Goal: Information Seeking & Learning: Learn about a topic

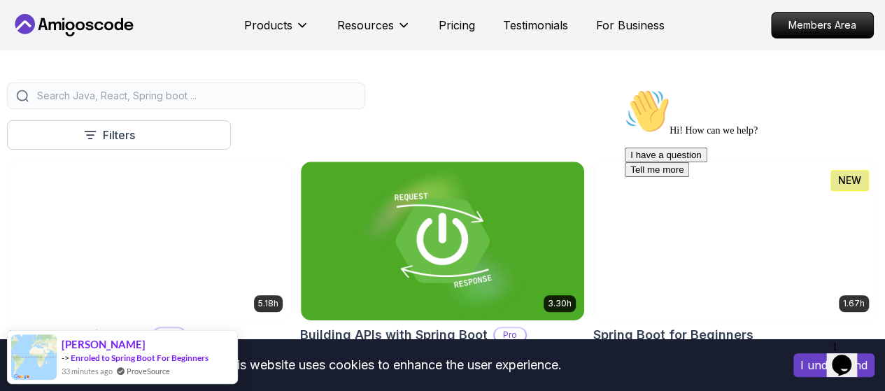
scroll to position [350, 0]
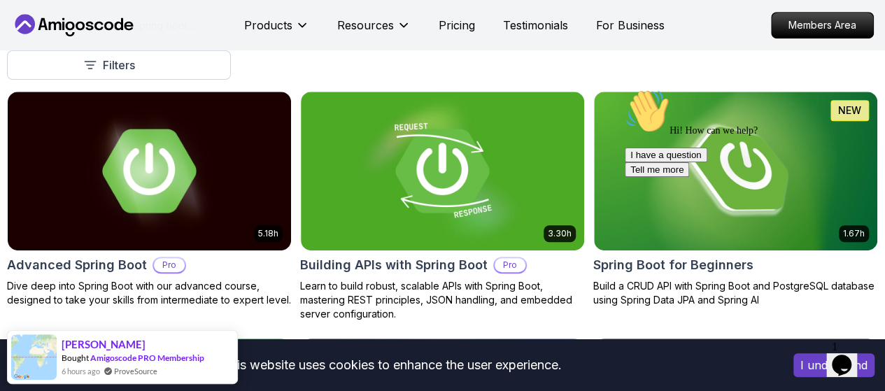
click at [773, 89] on div at bounding box center [750, 89] width 252 height 0
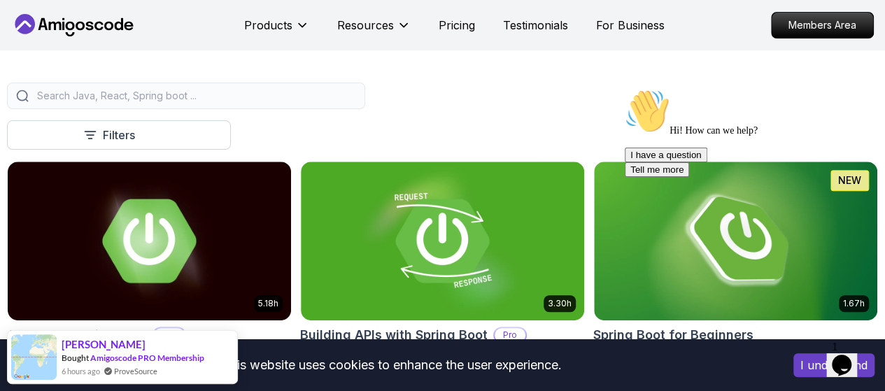
scroll to position [490, 0]
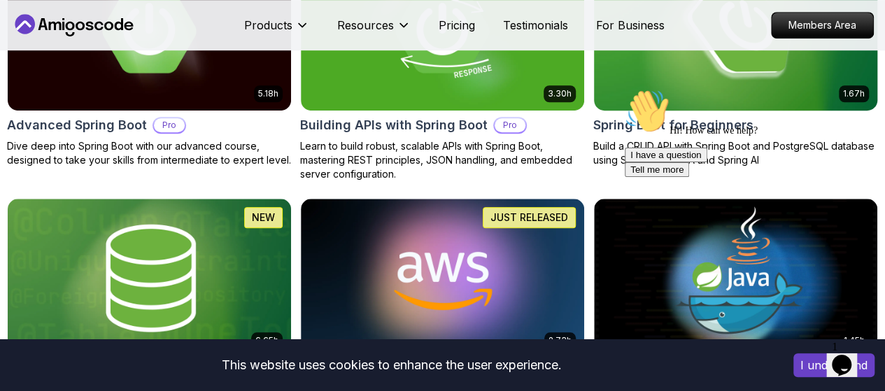
click at [717, 115] on h2 "Spring Boot for Beginners" at bounding box center [673, 125] width 160 height 20
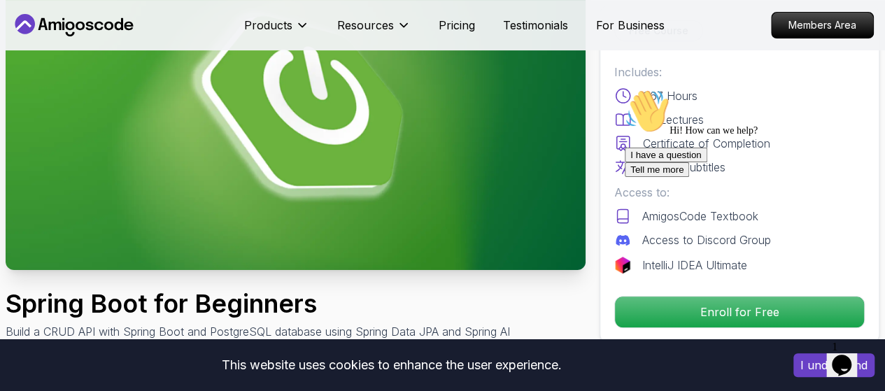
scroll to position [280, 0]
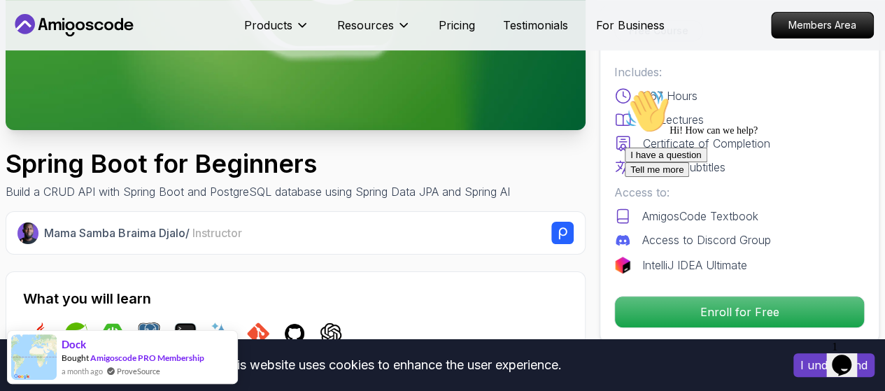
click at [657, 177] on div "I have a question Tell me more" at bounding box center [750, 162] width 252 height 29
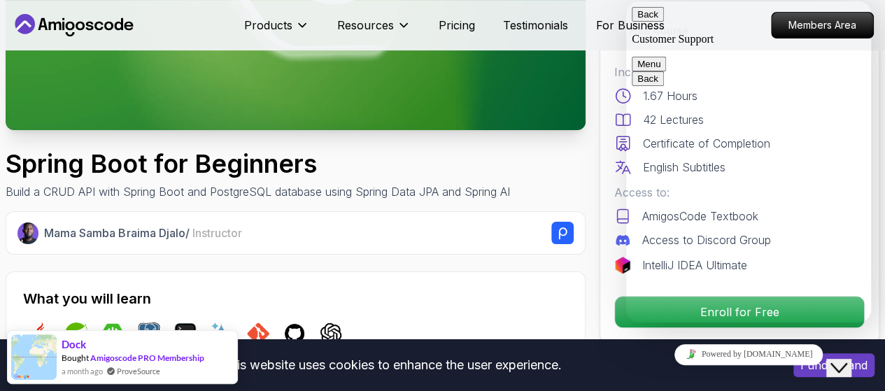
click at [576, 34] on div "Products Resources Pricing Testimonials For Business" at bounding box center [454, 25] width 420 height 28
click at [647, 17] on button "Back" at bounding box center [647, 14] width 32 height 15
click at [569, 243] on rect at bounding box center [562, 233] width 22 height 22
click at [847, 359] on div "Close Chat This icon closes the chat window." at bounding box center [838, 367] width 17 height 17
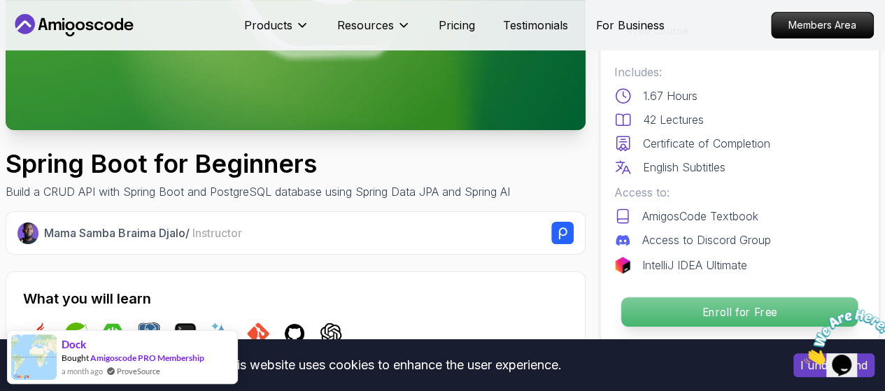
click at [691, 312] on p "Enroll for Free" at bounding box center [739, 311] width 236 height 29
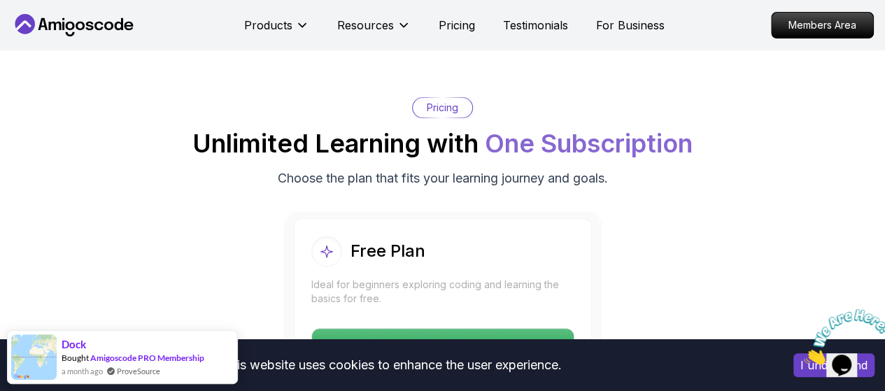
scroll to position [2948, 0]
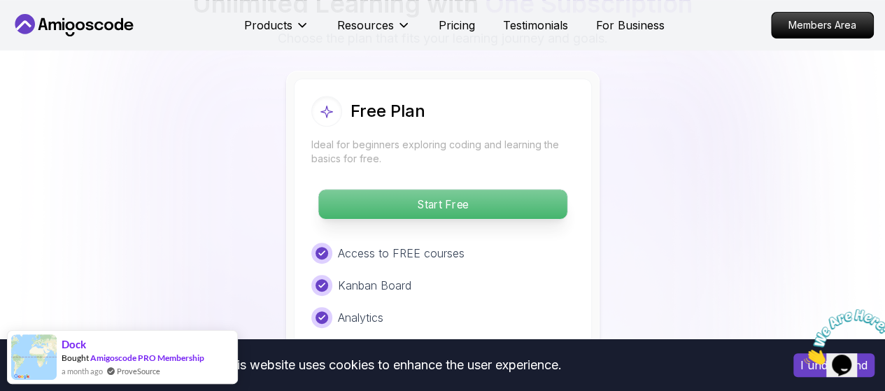
click at [479, 195] on p "Start Free" at bounding box center [442, 204] width 248 height 29
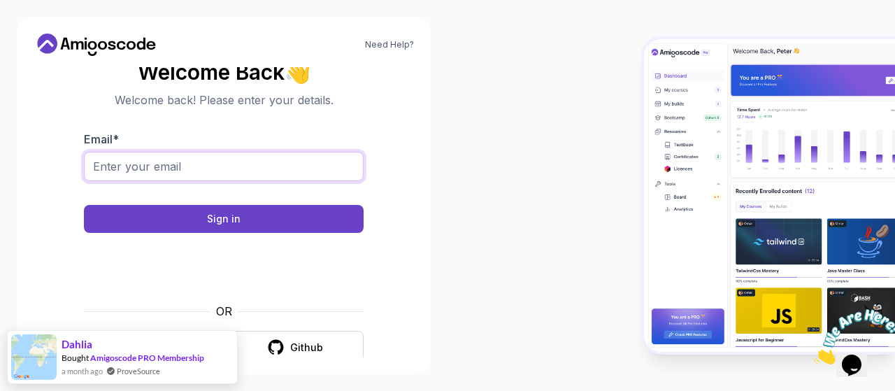
click at [253, 173] on input "Email *" at bounding box center [224, 166] width 280 height 29
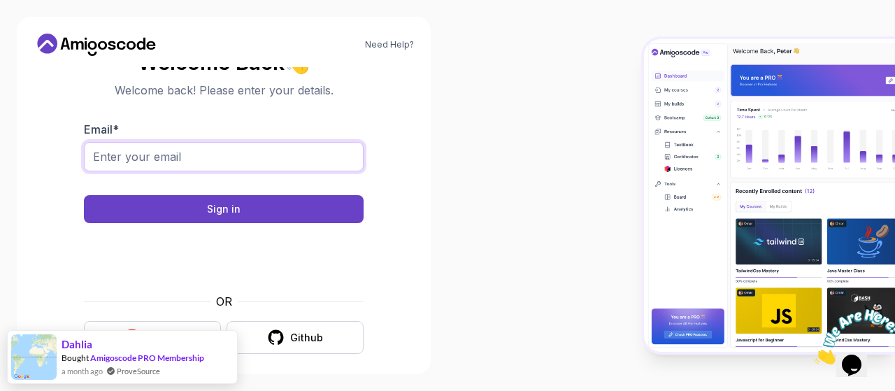
scroll to position [20, 0]
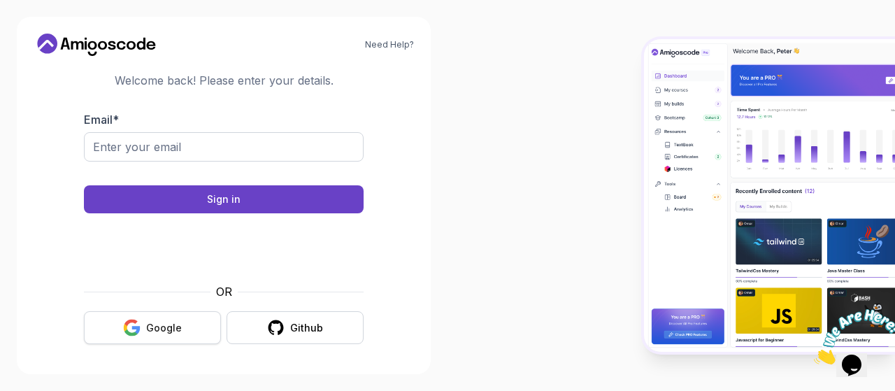
click at [182, 322] on button "Google" at bounding box center [152, 327] width 137 height 33
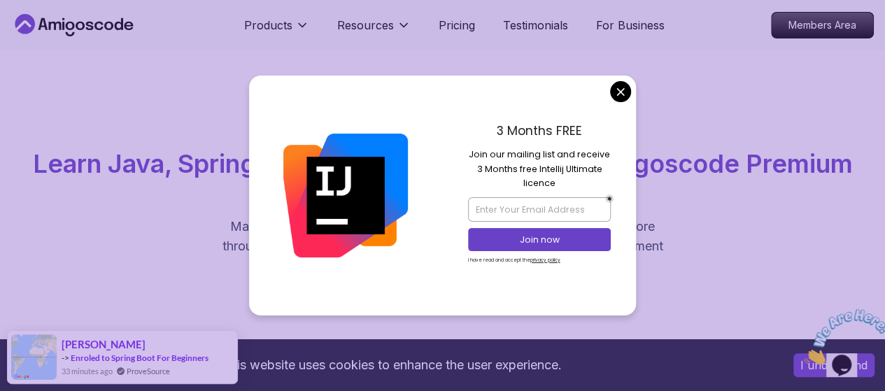
click at [640, 90] on div "All Courses Learn Java, Spring Boot, DevOps & More with Amigoscode Premium Cour…" at bounding box center [442, 196] width 885 height 292
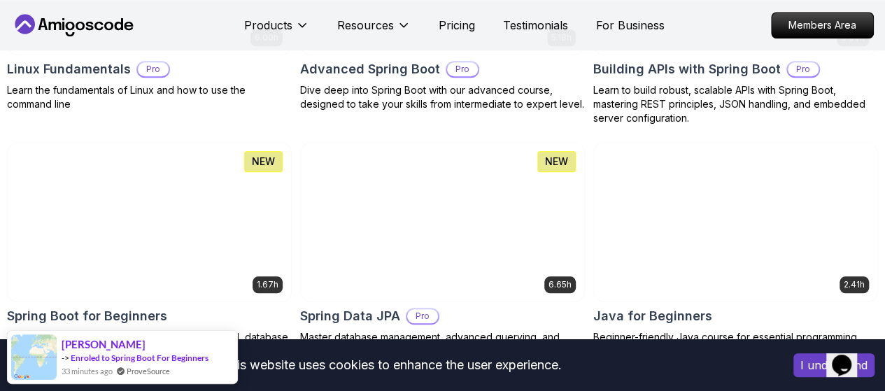
scroll to position [629, 0]
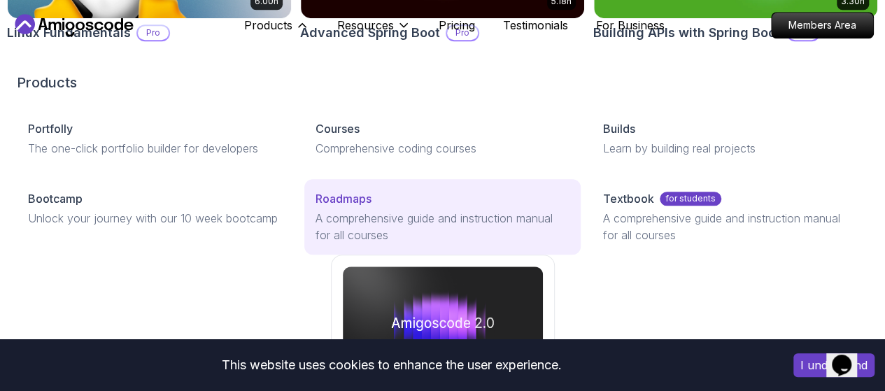
click at [315, 207] on p "Roadmaps" at bounding box center [343, 198] width 56 height 17
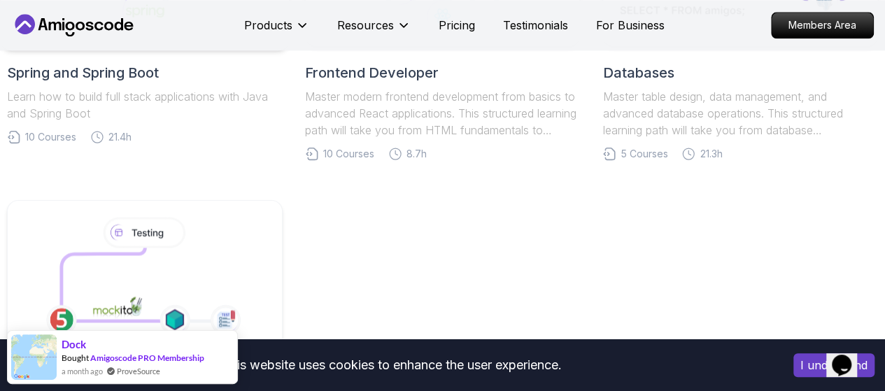
scroll to position [629, 0]
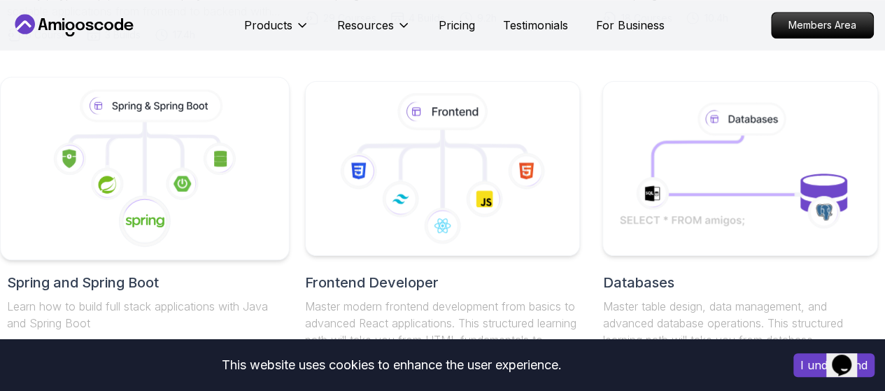
click at [138, 171] on icon at bounding box center [145, 169] width 264 height 159
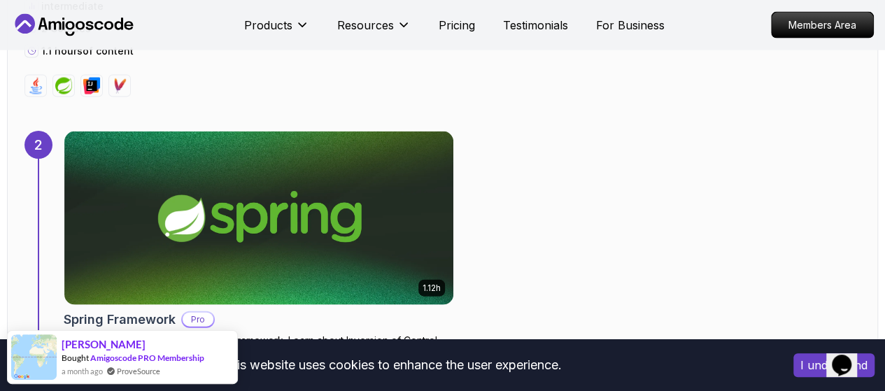
scroll to position [1469, 0]
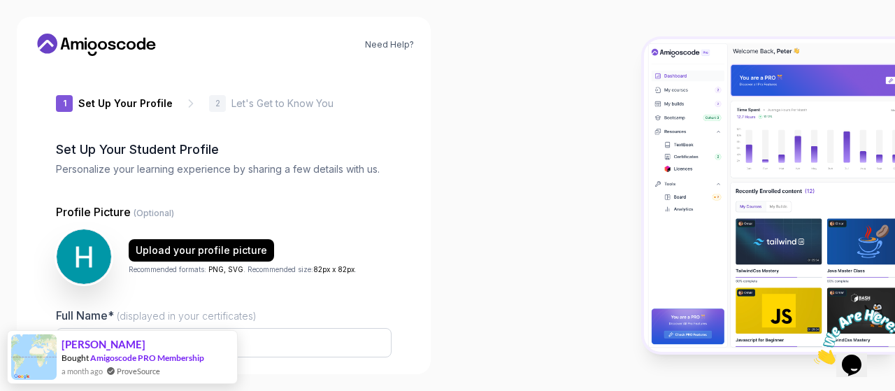
type input "bolddeer104e4"
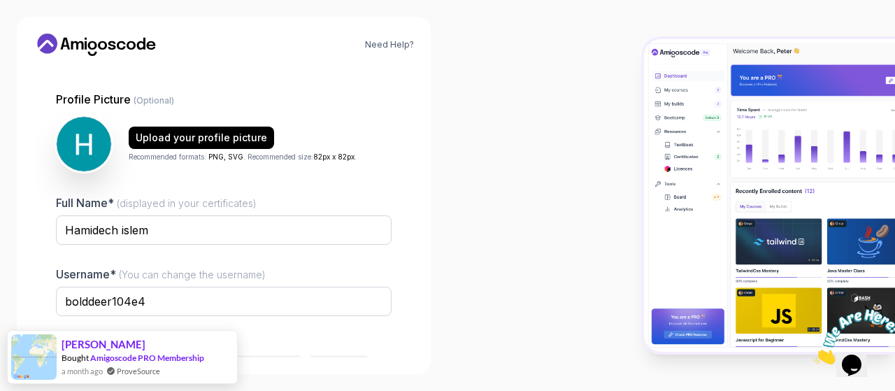
scroll to position [191, 0]
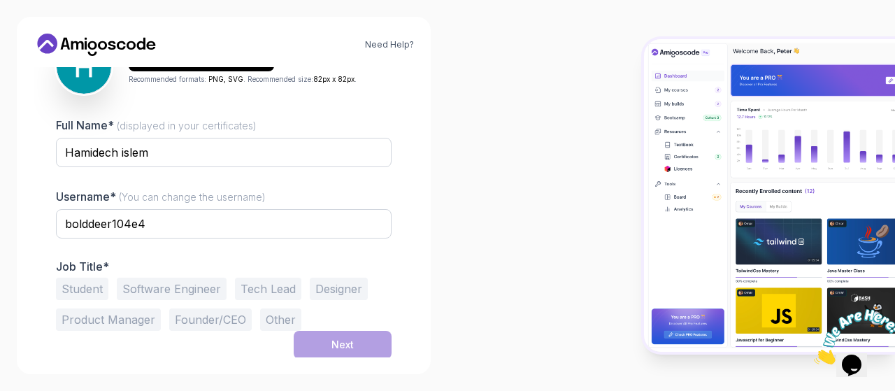
click at [87, 285] on button "Student" at bounding box center [82, 289] width 52 height 22
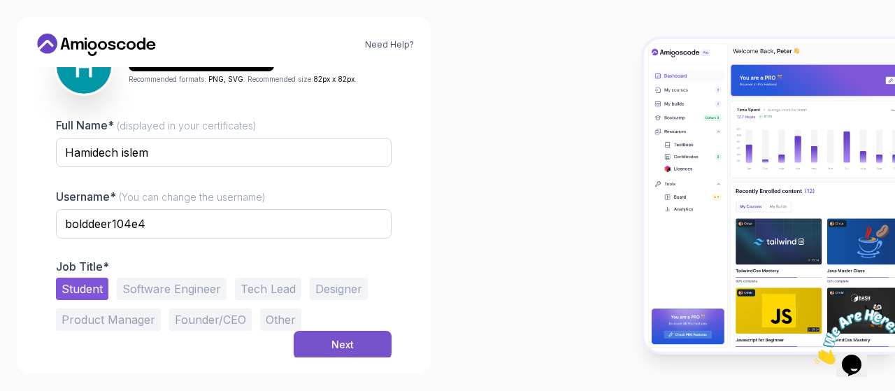
click at [350, 340] on div "Next" at bounding box center [342, 345] width 22 height 14
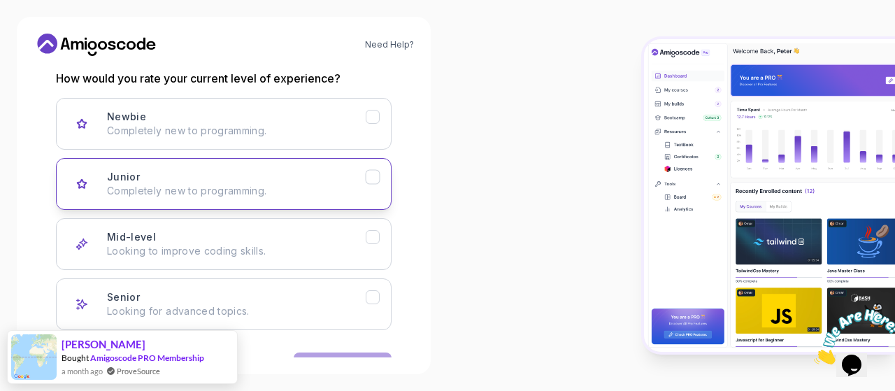
click at [267, 170] on div "Junior Completely new to programming." at bounding box center [236, 184] width 259 height 28
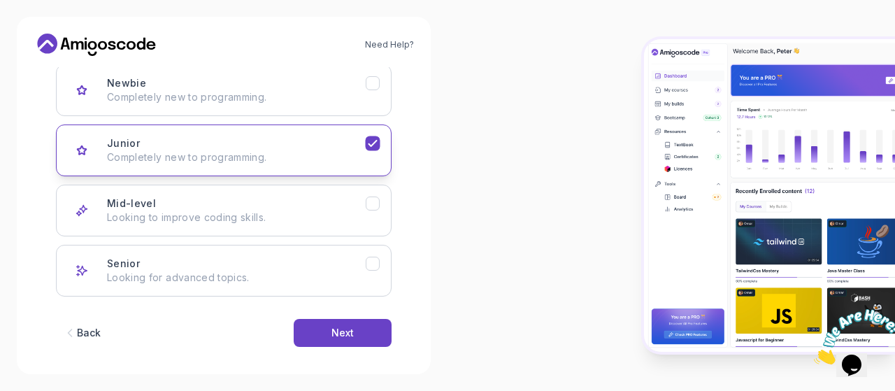
scroll to position [234, 0]
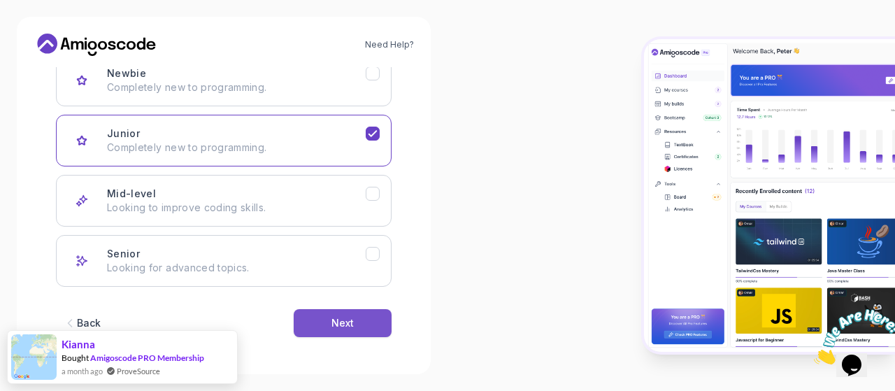
click at [331, 328] on button "Next" at bounding box center [343, 323] width 98 height 28
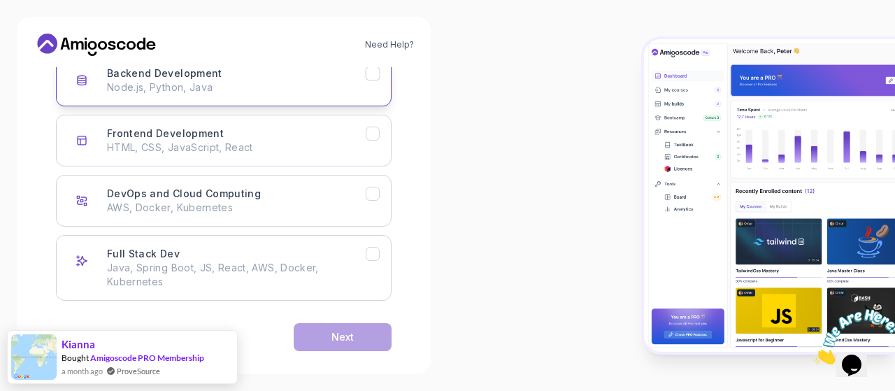
click at [279, 86] on p "Node.js, Python, Java" at bounding box center [236, 87] width 259 height 14
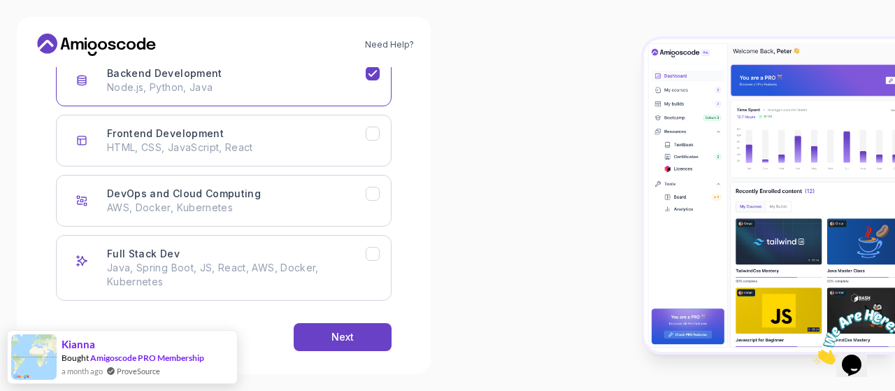
click at [317, 310] on div "Back Next" at bounding box center [224, 337] width 336 height 73
click at [324, 336] on button "Next" at bounding box center [343, 337] width 98 height 28
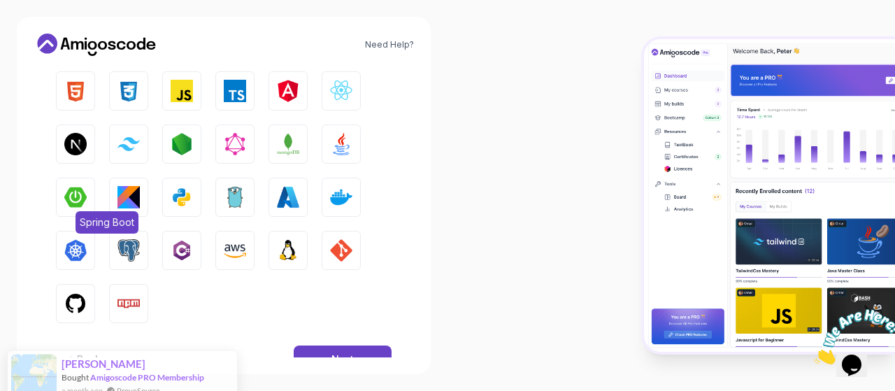
click at [75, 202] on img "button" at bounding box center [75, 197] width 22 height 22
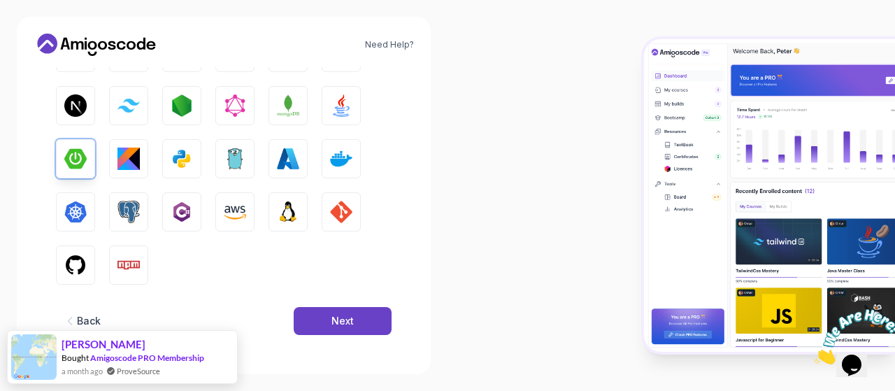
scroll to position [203, 0]
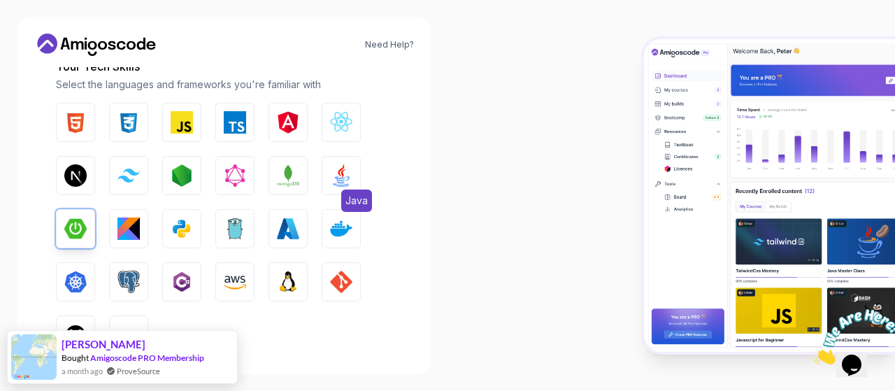
click at [336, 173] on img "button" at bounding box center [341, 175] width 22 height 22
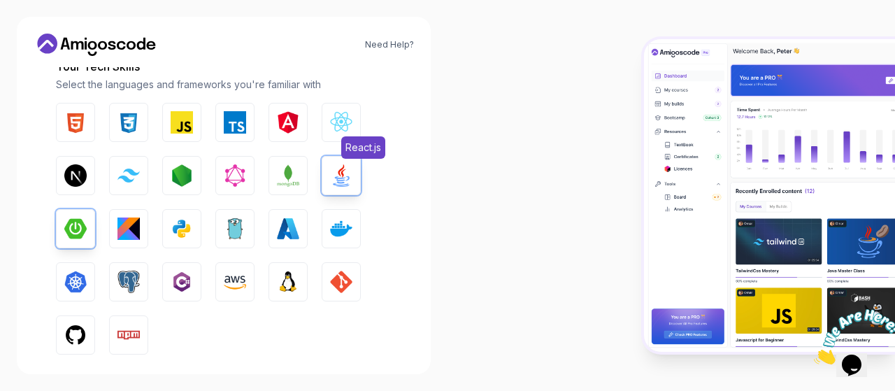
click at [336, 141] on button "React.js" at bounding box center [341, 122] width 39 height 39
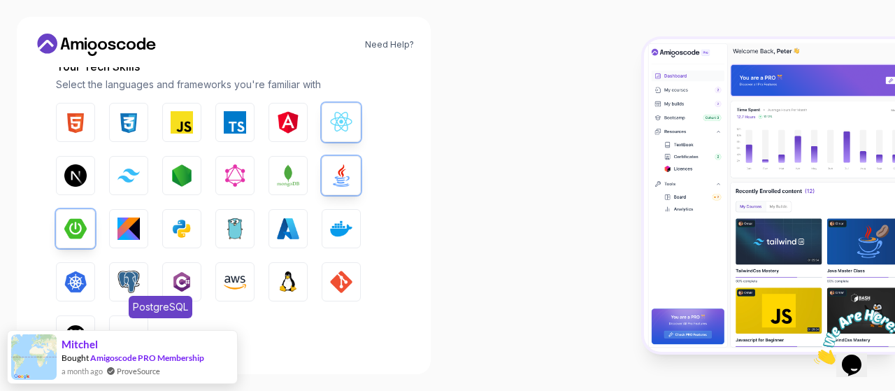
click at [129, 268] on button "PostgreSQL" at bounding box center [128, 281] width 39 height 39
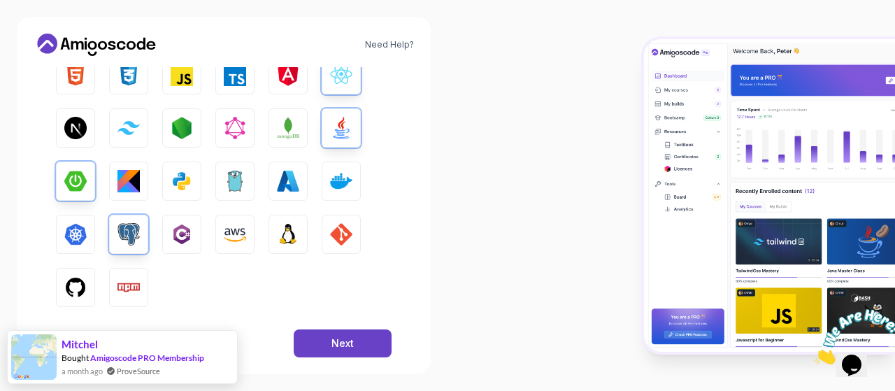
scroll to position [273, 0]
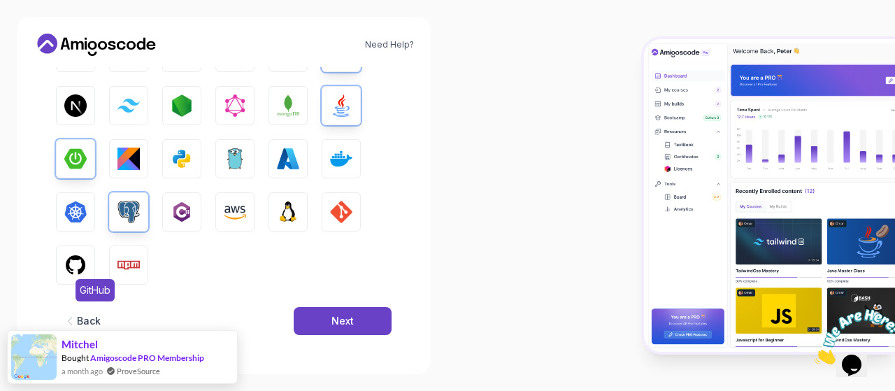
click at [65, 259] on img "button" at bounding box center [75, 265] width 22 height 22
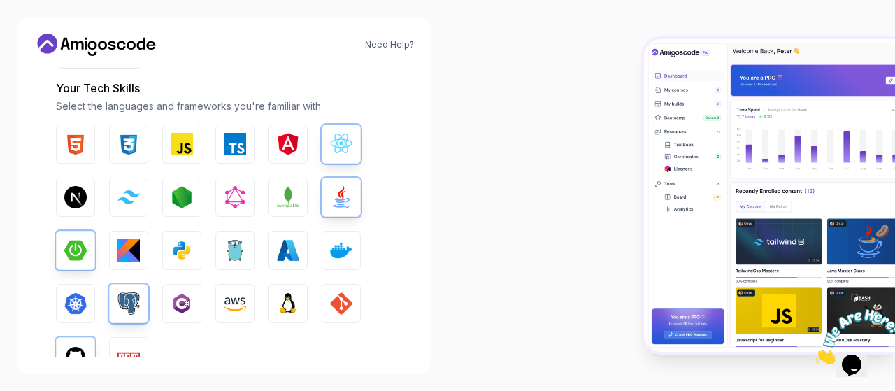
scroll to position [203, 0]
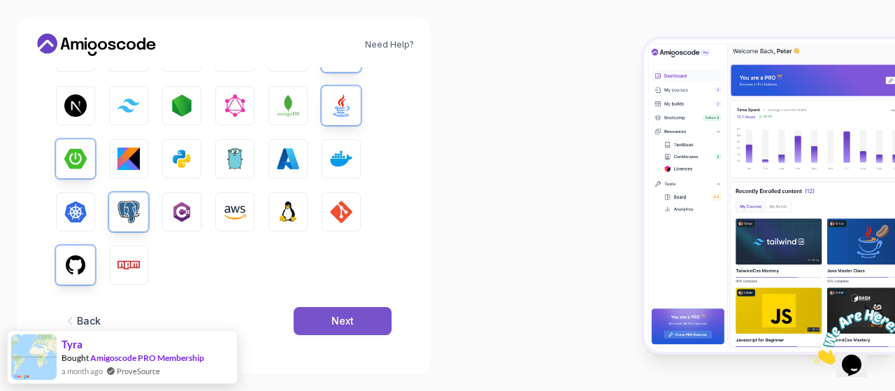
click at [329, 319] on button "Next" at bounding box center [343, 321] width 98 height 28
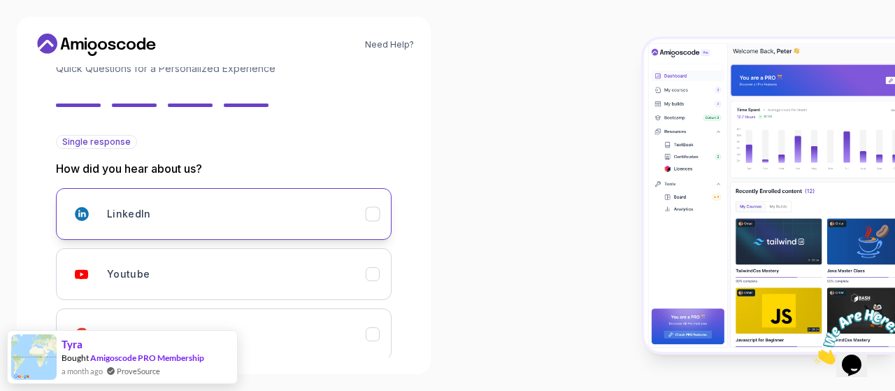
scroll to position [243, 0]
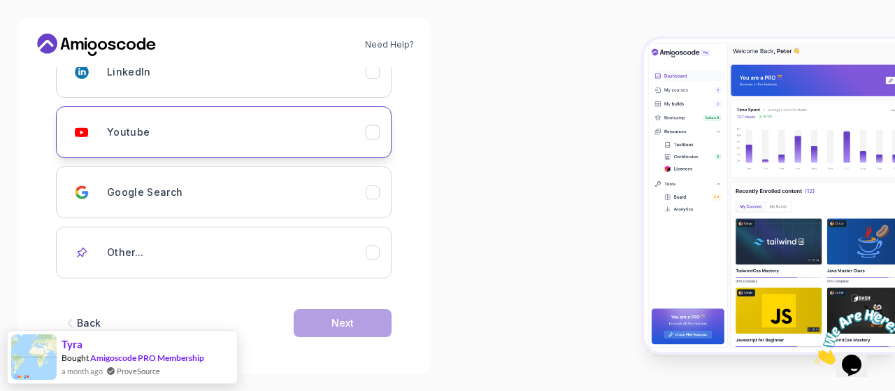
click at [368, 126] on icon "Youtube" at bounding box center [372, 132] width 13 height 13
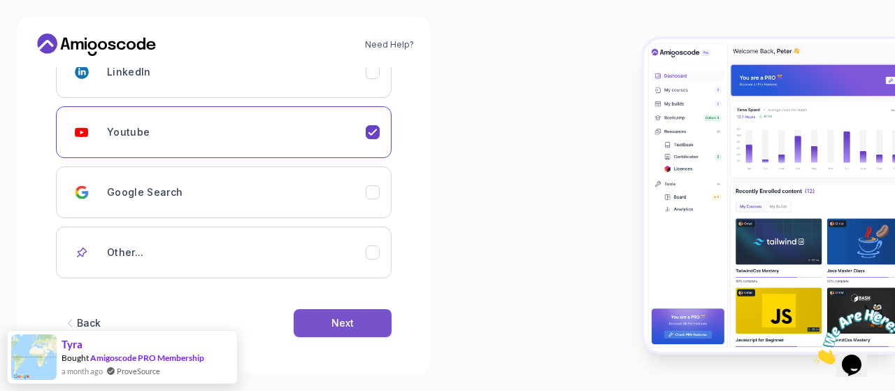
click at [323, 314] on button "Next" at bounding box center [343, 323] width 98 height 28
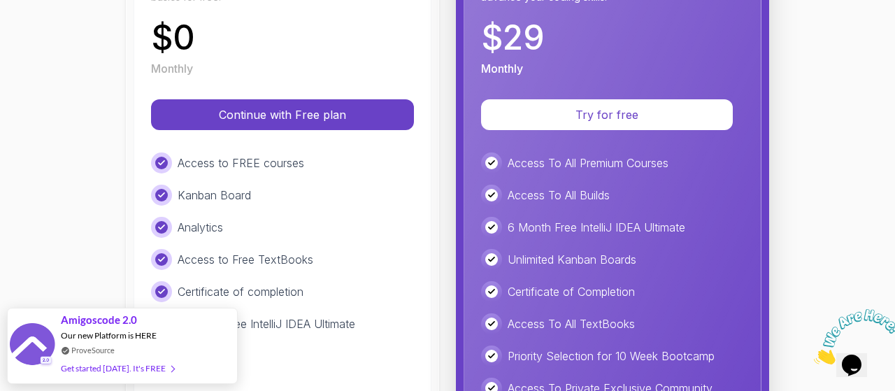
scroll to position [129, 0]
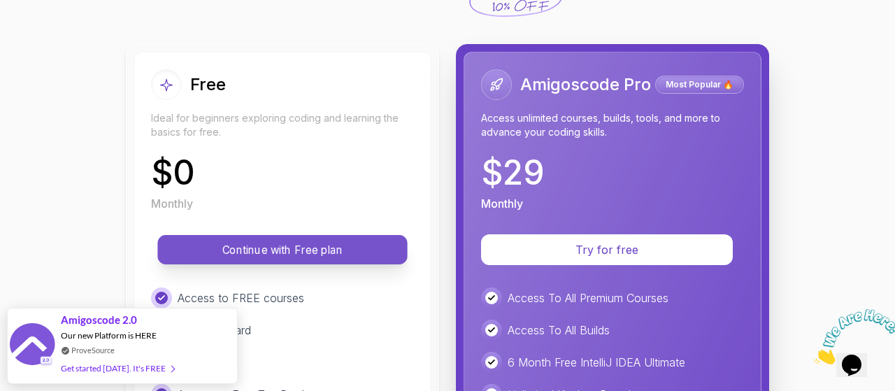
click at [293, 247] on p "Continue with Free plan" at bounding box center [282, 250] width 218 height 16
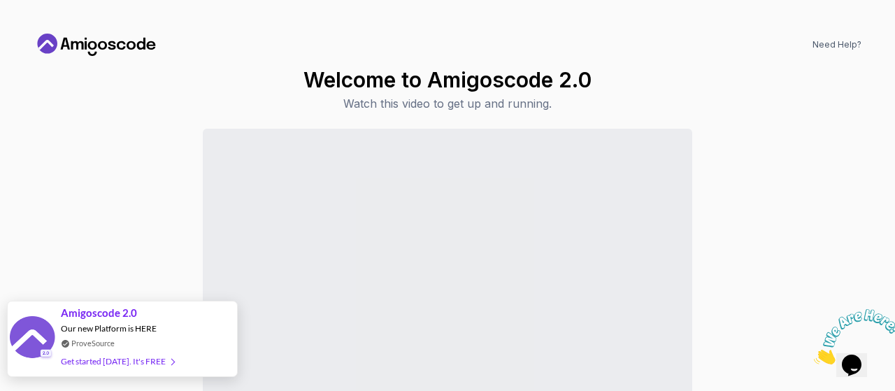
click at [120, 357] on div "Get started [DATE]. It's FREE" at bounding box center [117, 361] width 113 height 16
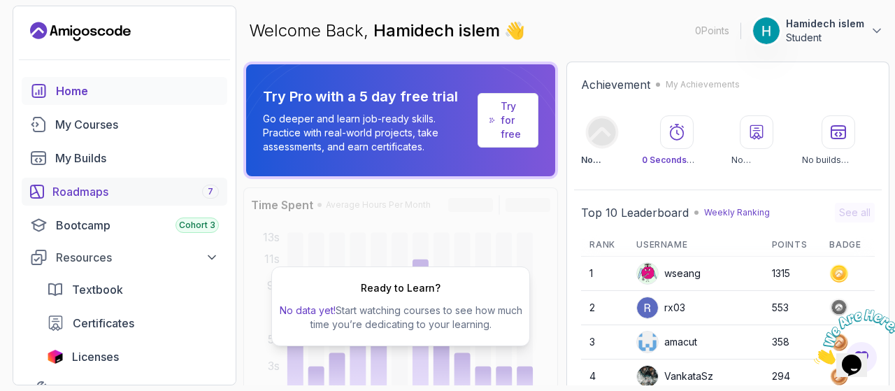
click at [112, 200] on link "Roadmaps 7" at bounding box center [125, 192] width 206 height 28
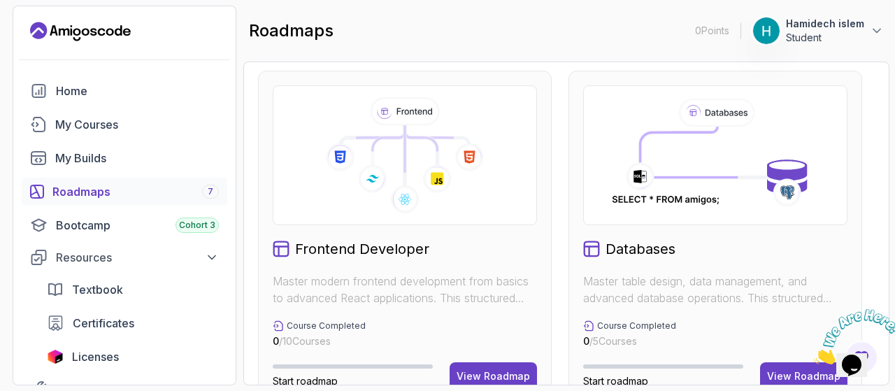
scroll to position [601, 0]
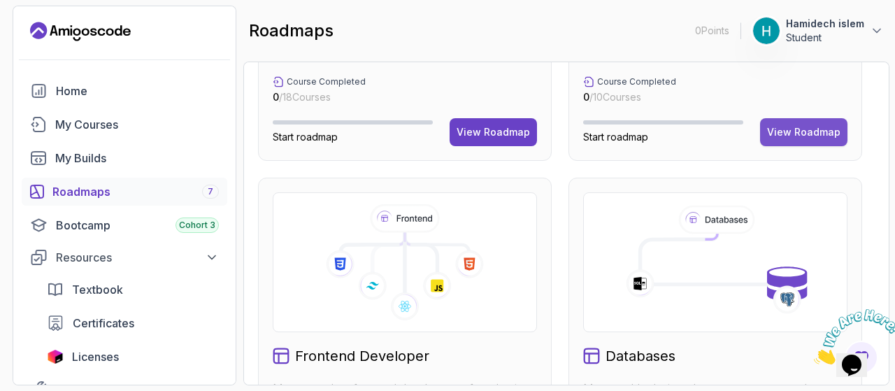
click at [812, 139] on button "View Roadmap" at bounding box center [803, 132] width 87 height 28
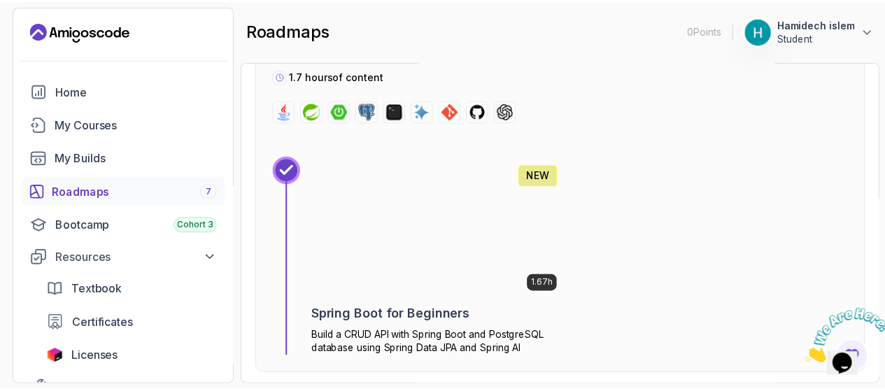
scroll to position [629, 0]
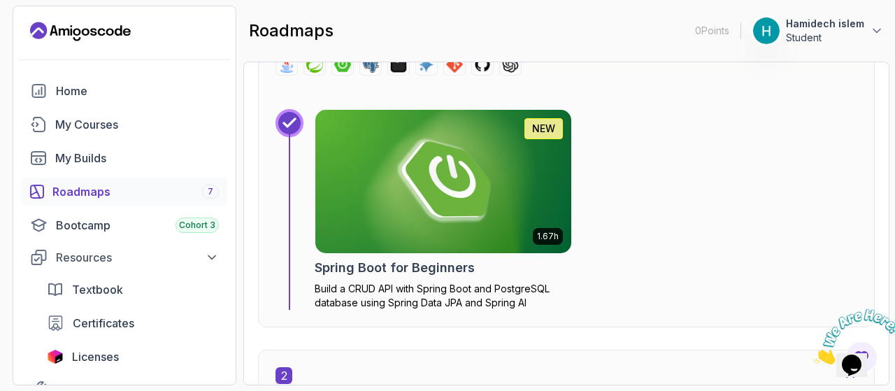
click at [433, 204] on img at bounding box center [443, 181] width 256 height 143
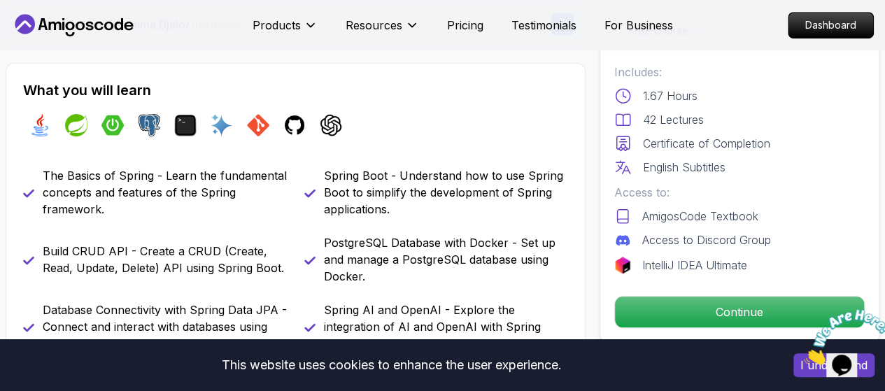
scroll to position [629, 0]
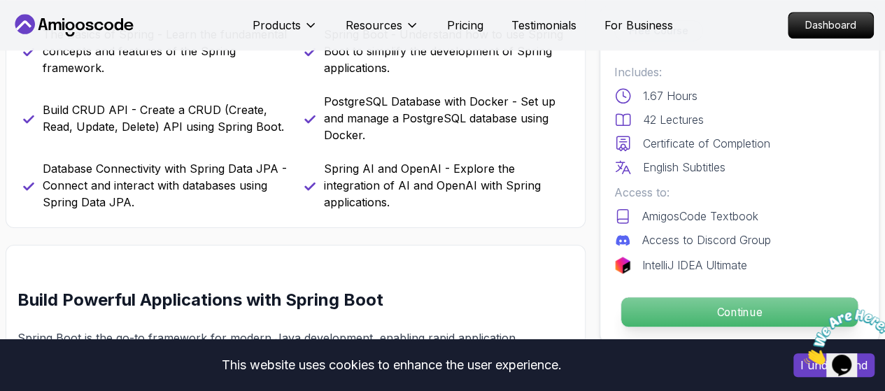
click at [681, 320] on p "Continue" at bounding box center [739, 311] width 236 height 29
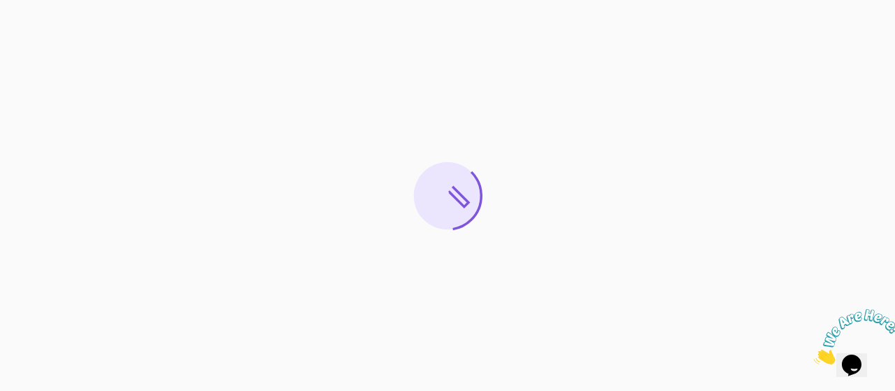
click at [890, 310] on div at bounding box center [852, 336] width 76 height 55
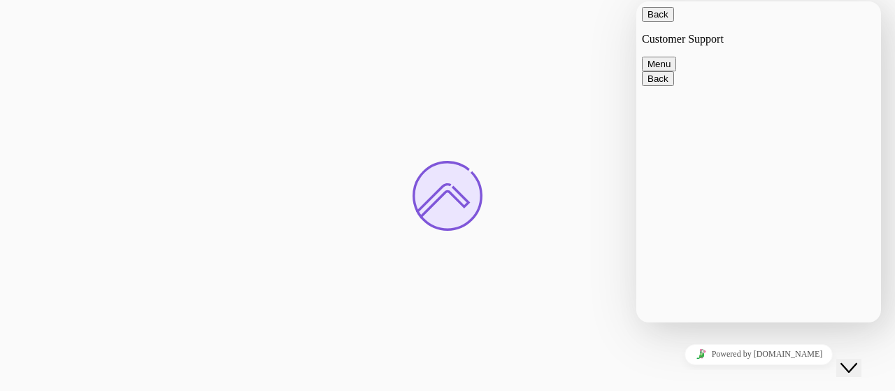
click at [846, 359] on div "Close Chat This icon closes the chat window." at bounding box center [849, 367] width 17 height 17
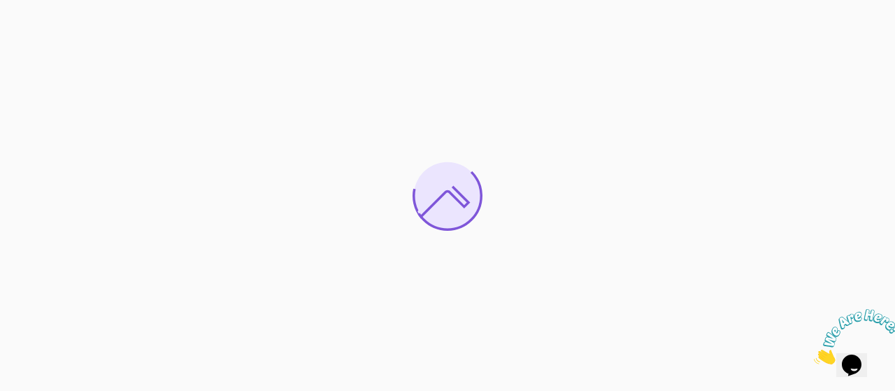
click at [814, 355] on icon "Close" at bounding box center [814, 361] width 0 height 12
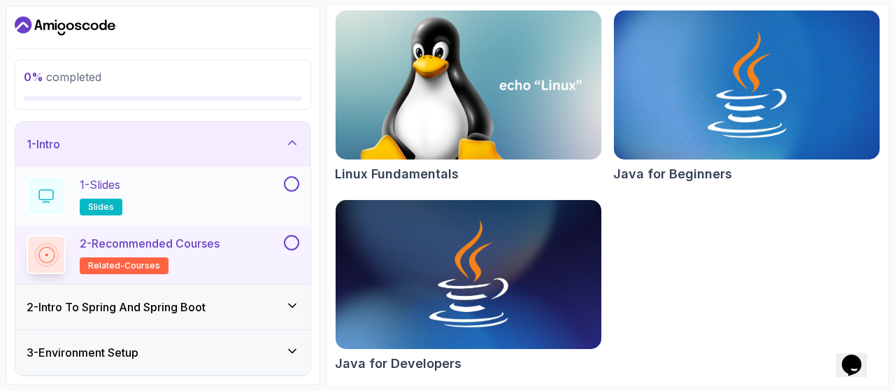
click at [207, 194] on div "1 - Slides slides" at bounding box center [154, 195] width 255 height 39
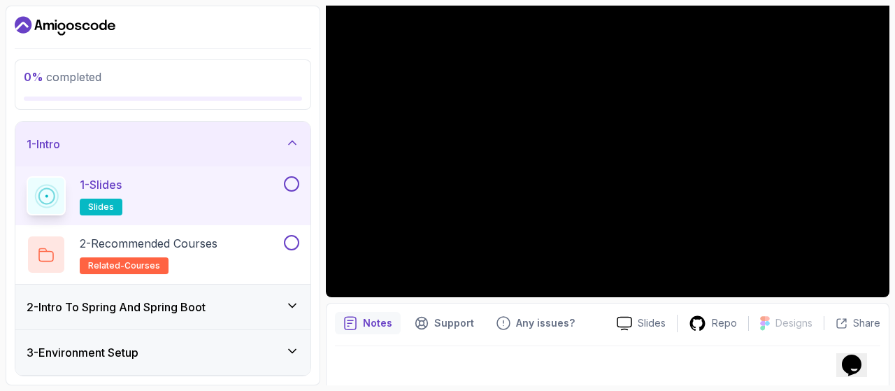
scroll to position [152, 0]
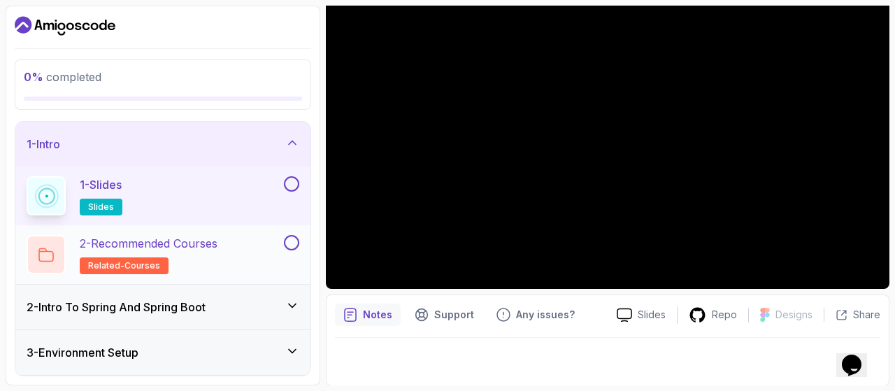
click at [163, 244] on p "2 - Recommended Courses" at bounding box center [149, 243] width 138 height 17
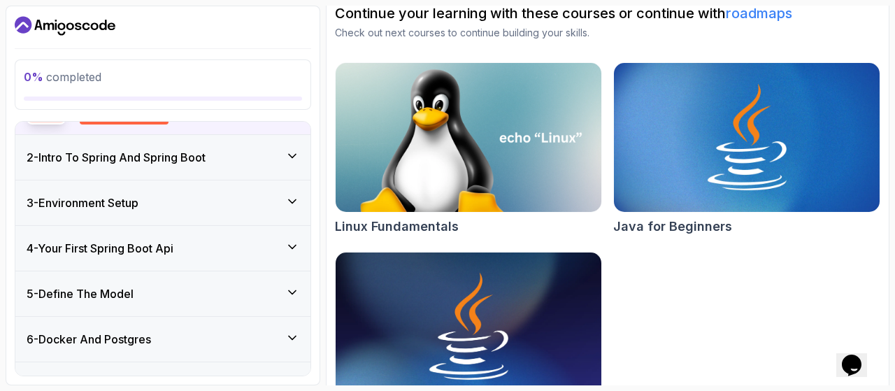
scroll to position [70, 0]
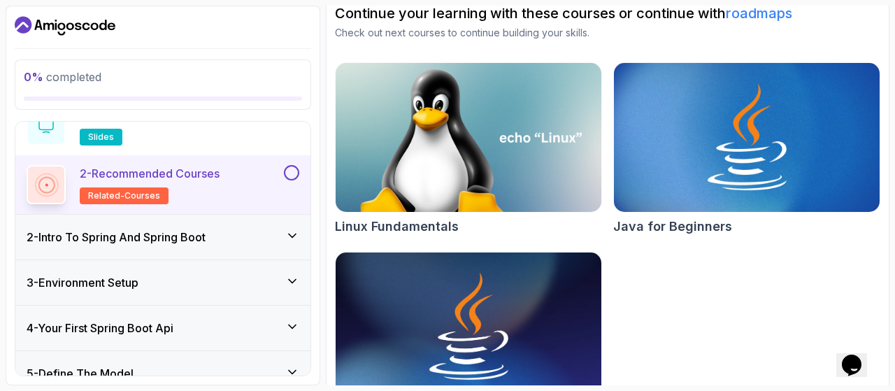
click at [221, 234] on div "2 - Intro To Spring And Spring Boot" at bounding box center [163, 237] width 273 height 17
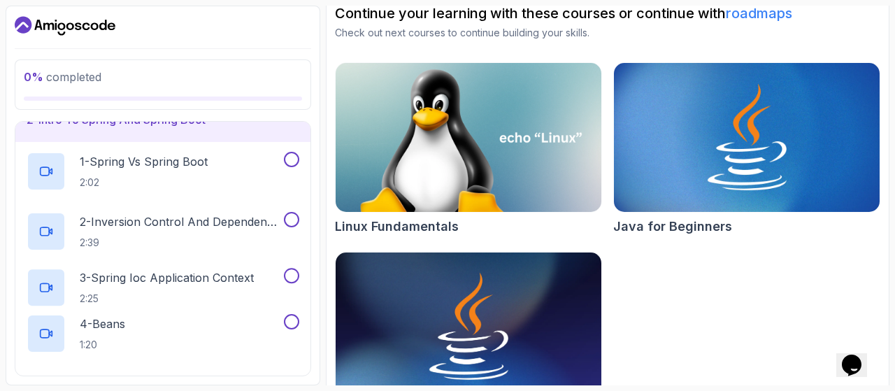
scroll to position [49, 0]
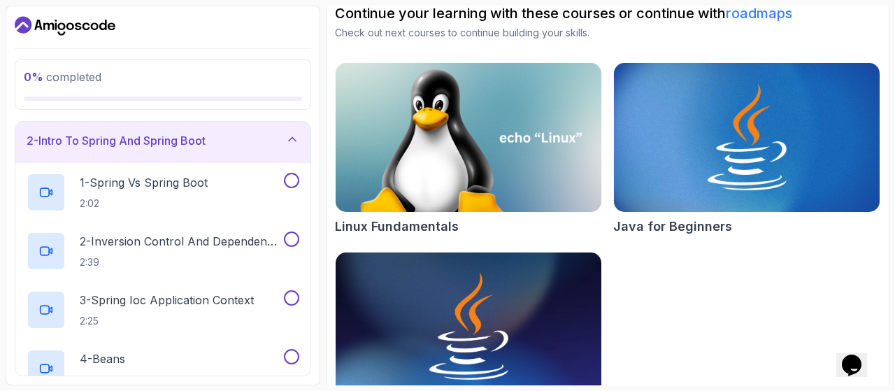
click at [239, 138] on div "2 - Intro To Spring And Spring Boot" at bounding box center [163, 140] width 273 height 17
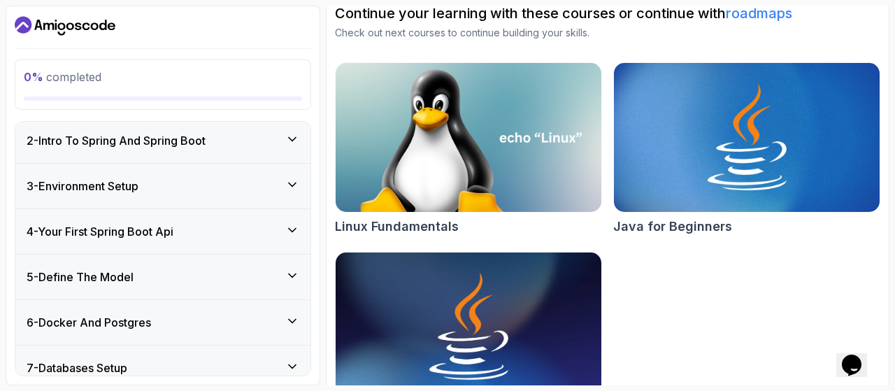
scroll to position [0, 0]
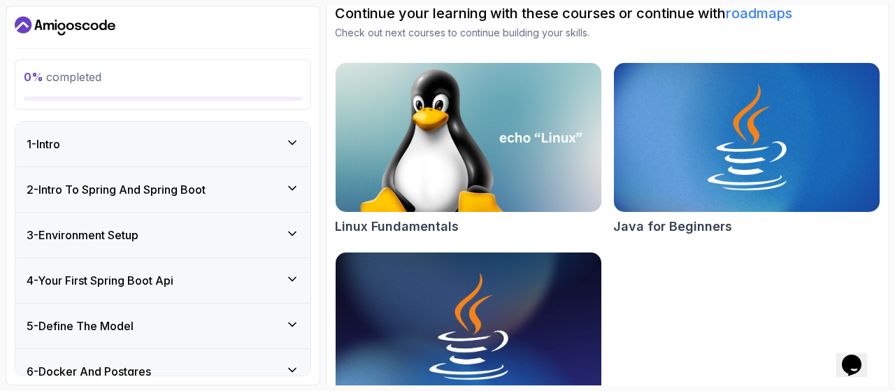
click at [196, 146] on div "1 - Intro" at bounding box center [163, 144] width 273 height 17
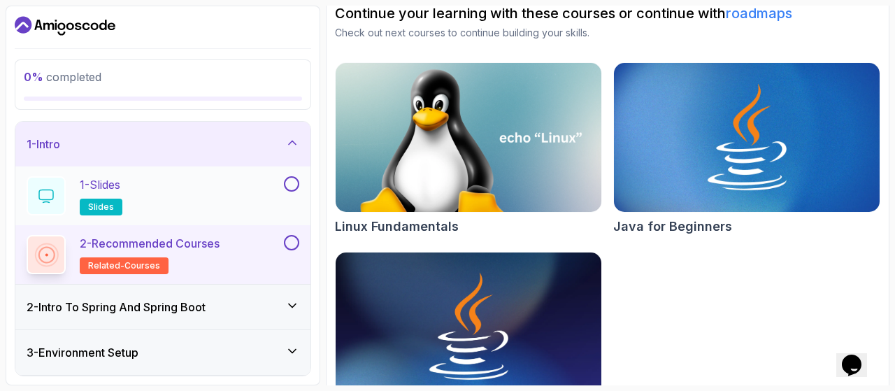
click at [171, 203] on div "1 - Slides slides" at bounding box center [154, 195] width 255 height 39
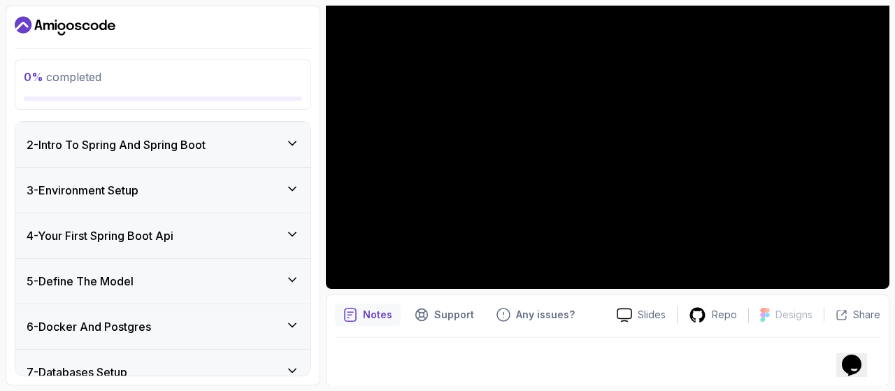
scroll to position [70, 0]
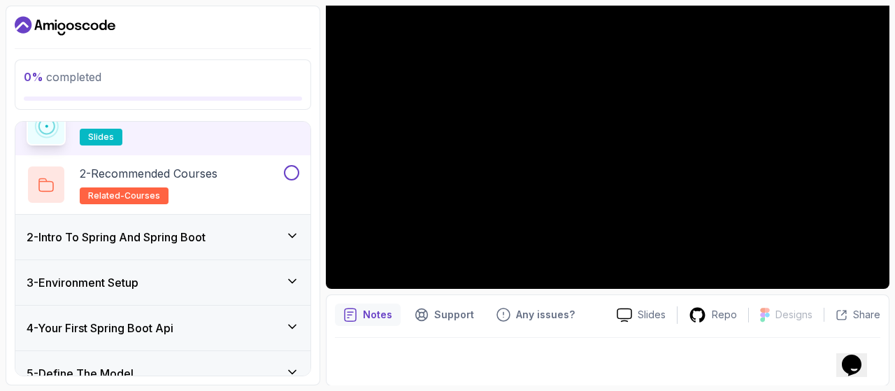
click at [220, 245] on div "2 - Intro To Spring And Spring Boot" at bounding box center [162, 237] width 295 height 45
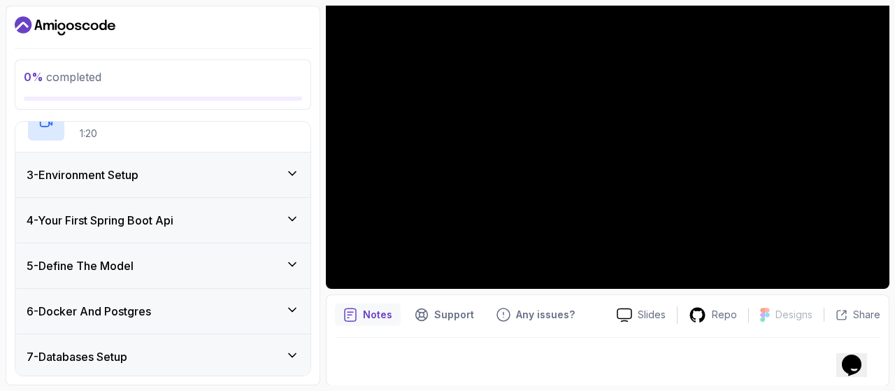
scroll to position [324, 0]
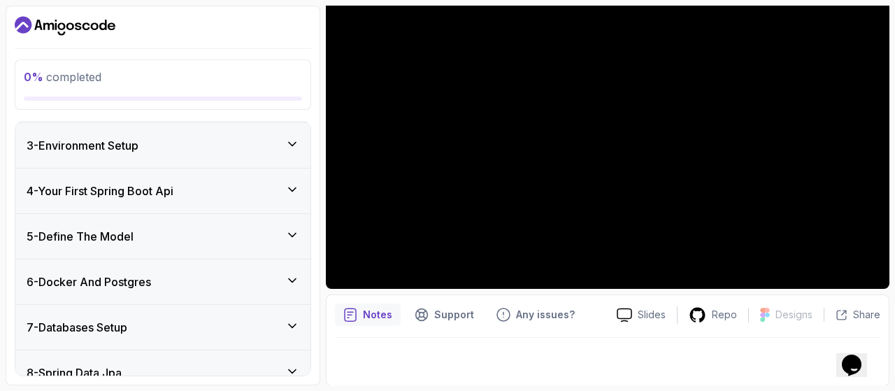
click at [199, 194] on div "4 - Your First Spring Boot Api" at bounding box center [163, 191] width 273 height 17
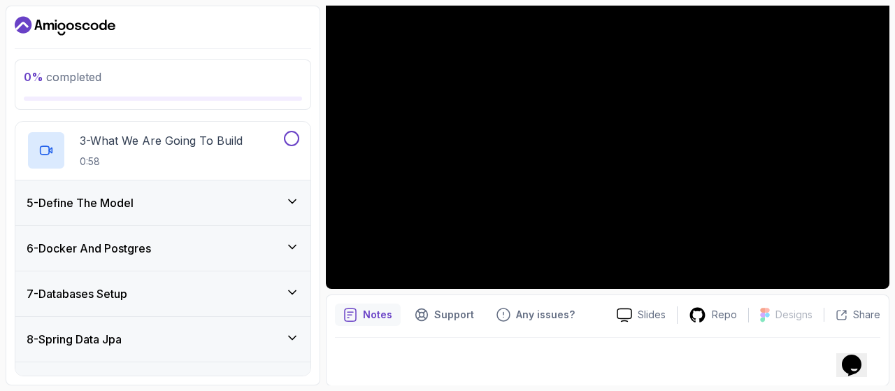
click at [199, 194] on div "5 - Define The Model" at bounding box center [163, 202] width 273 height 17
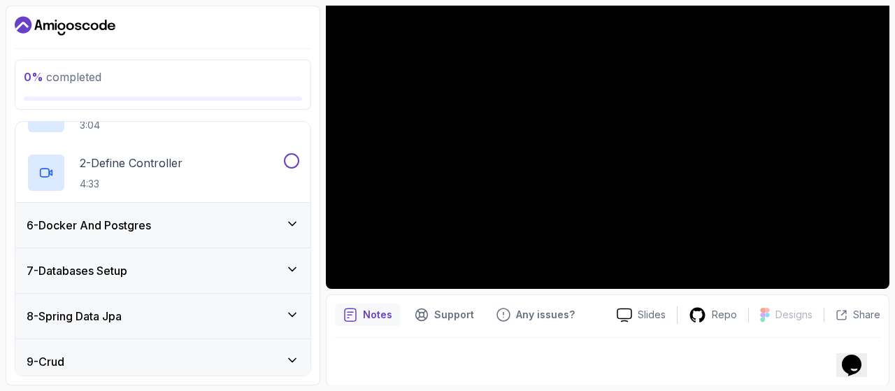
scroll to position [264, 0]
click at [203, 217] on div "6 - Docker And Postgres" at bounding box center [163, 224] width 273 height 17
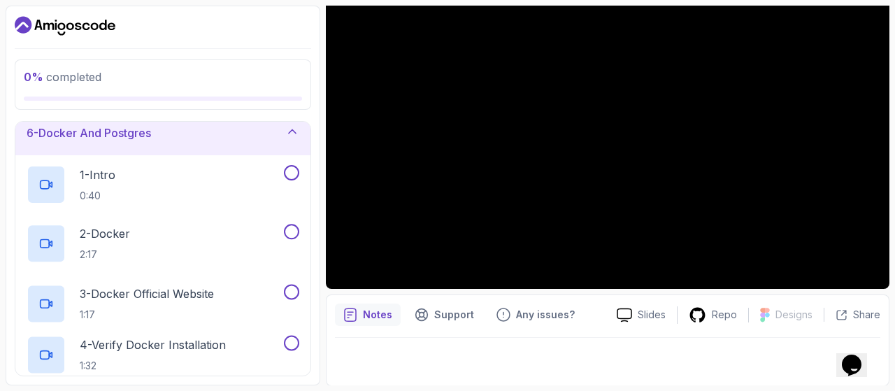
scroll to position [238, 0]
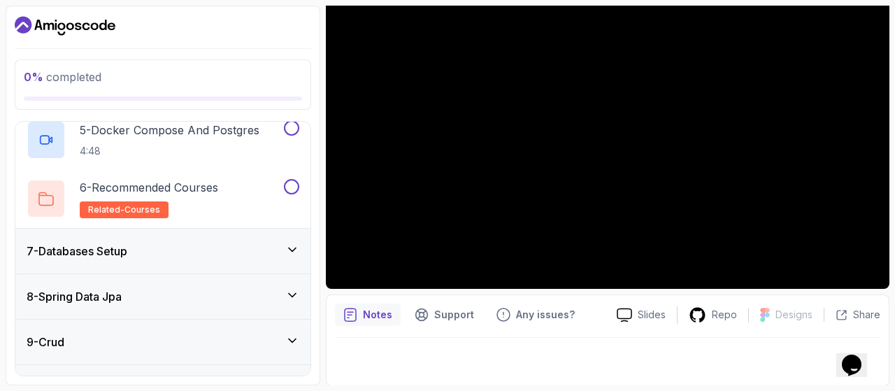
click at [204, 243] on div "7 - Databases Setup" at bounding box center [163, 251] width 273 height 17
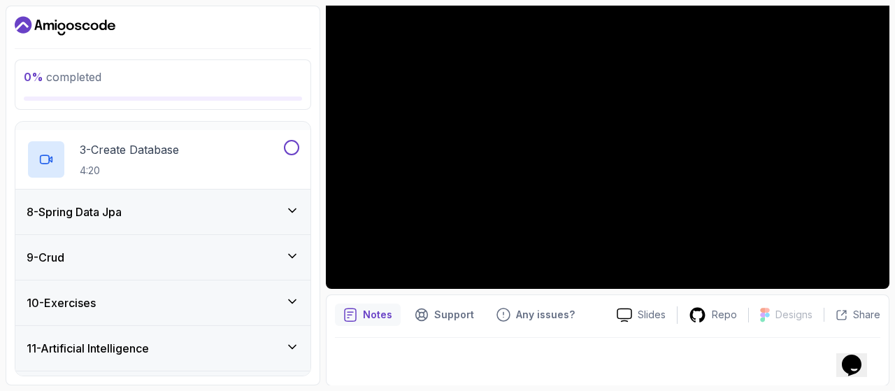
click at [203, 215] on div "8 - Spring Data Jpa" at bounding box center [163, 211] width 273 height 17
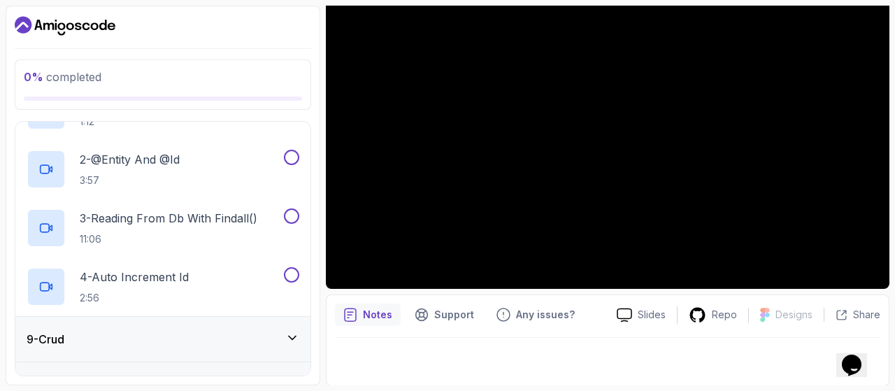
scroll to position [427, 0]
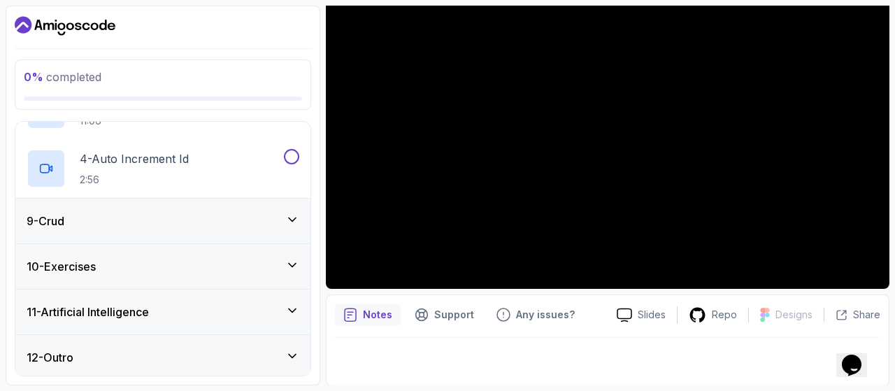
click at [203, 215] on div "9 - Crud" at bounding box center [163, 221] width 273 height 17
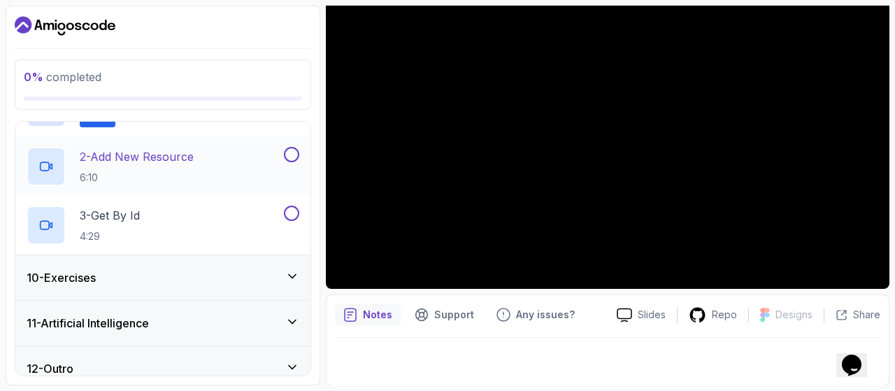
scroll to position [463, 0]
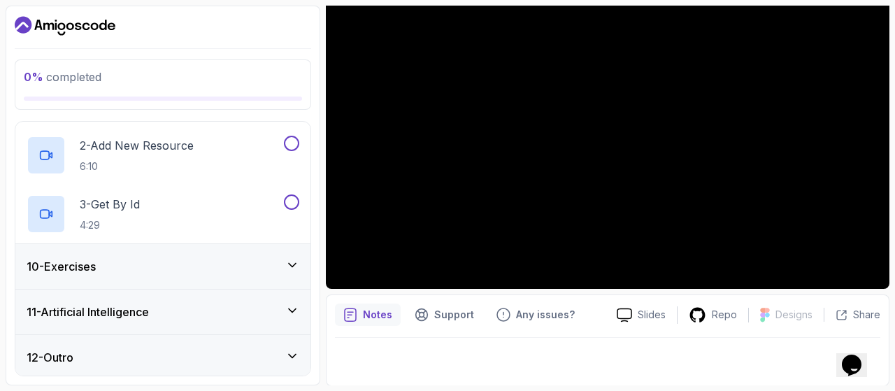
click at [200, 250] on div "10 - Exercises" at bounding box center [162, 266] width 295 height 45
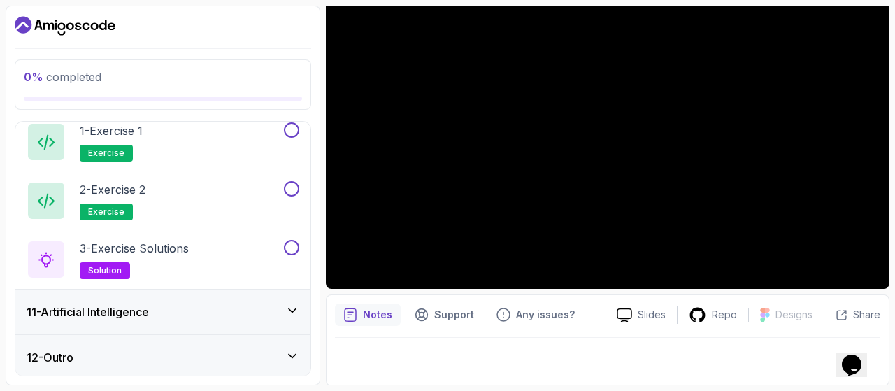
click at [179, 315] on div "11 - Artificial Intelligence" at bounding box center [163, 311] width 273 height 17
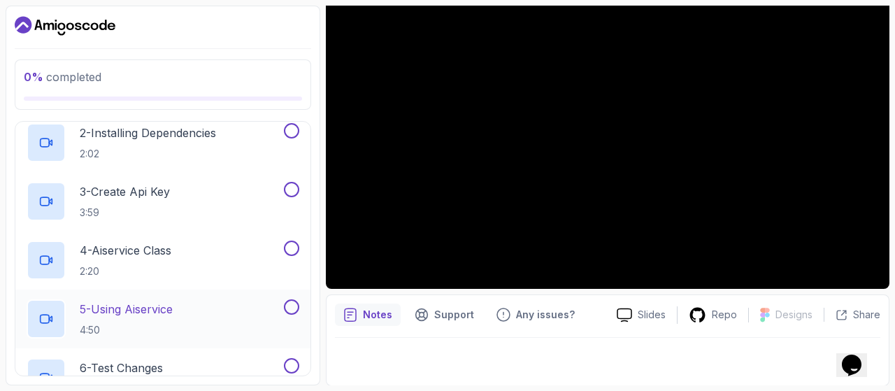
scroll to position [698, 0]
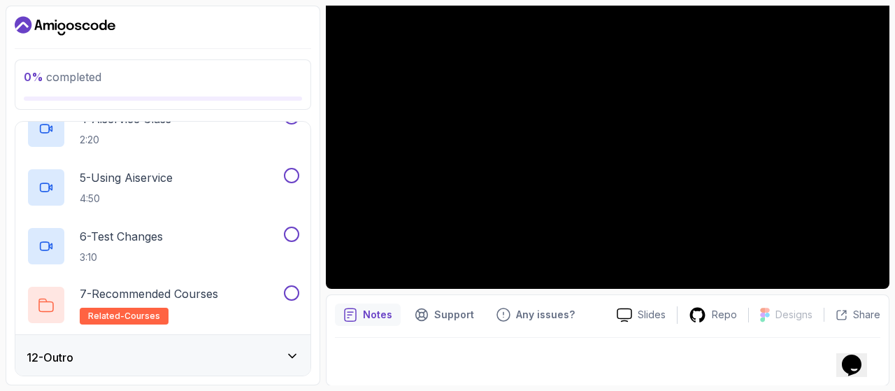
click at [176, 349] on div "12 - Outro" at bounding box center [163, 357] width 273 height 17
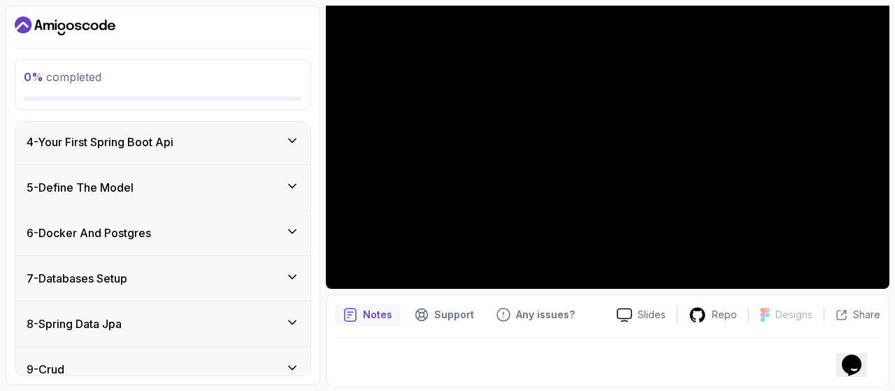
scroll to position [0, 0]
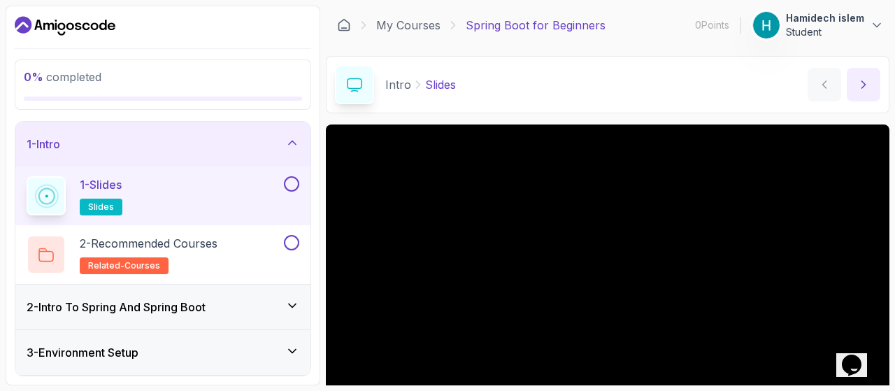
click at [866, 83] on icon "next content" at bounding box center [864, 85] width 14 height 14
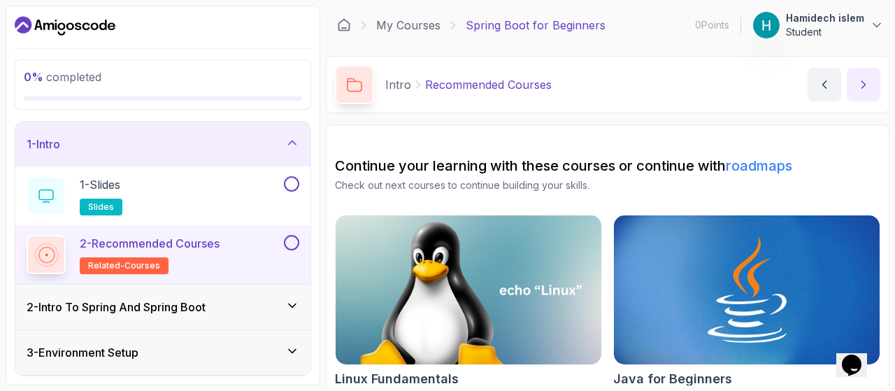
click at [866, 83] on icon "next content" at bounding box center [864, 85] width 14 height 14
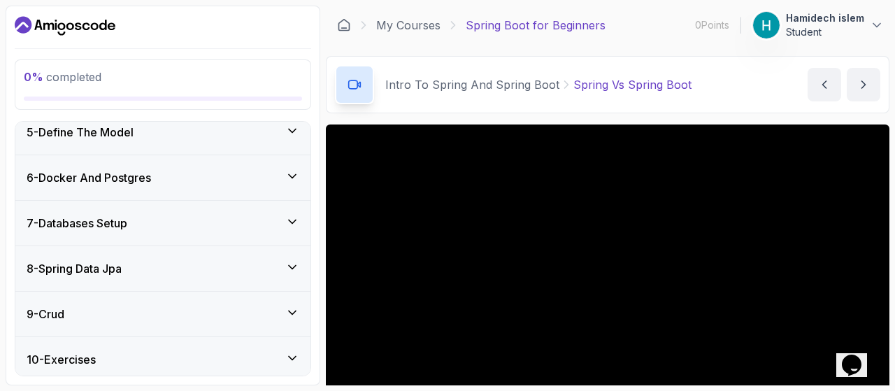
scroll to position [522, 0]
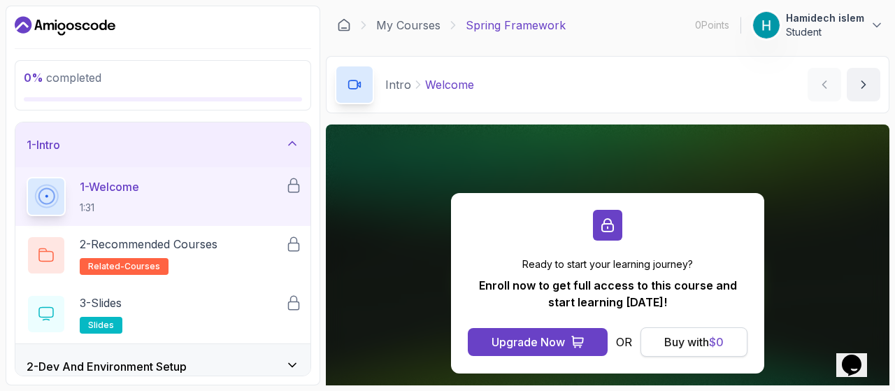
click at [664, 336] on div "Buy with $ 0" at bounding box center [693, 342] width 59 height 17
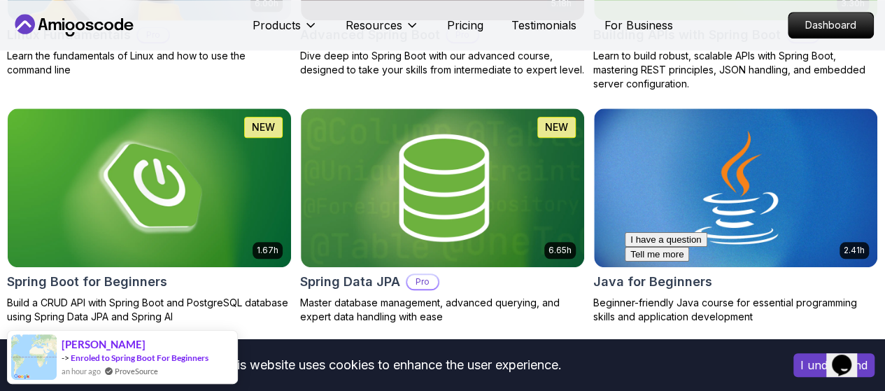
scroll to position [629, 0]
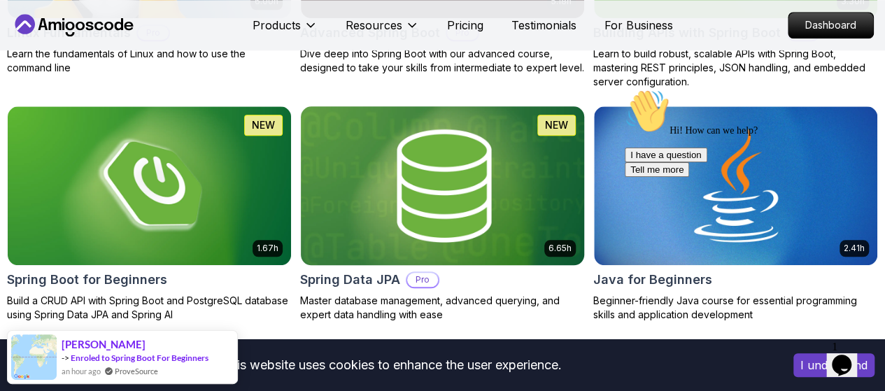
click at [531, 134] on img at bounding box center [442, 185] width 297 height 166
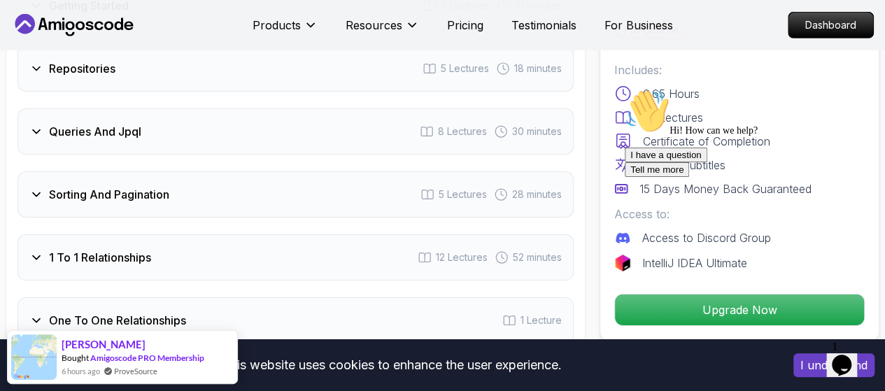
scroll to position [2308, 0]
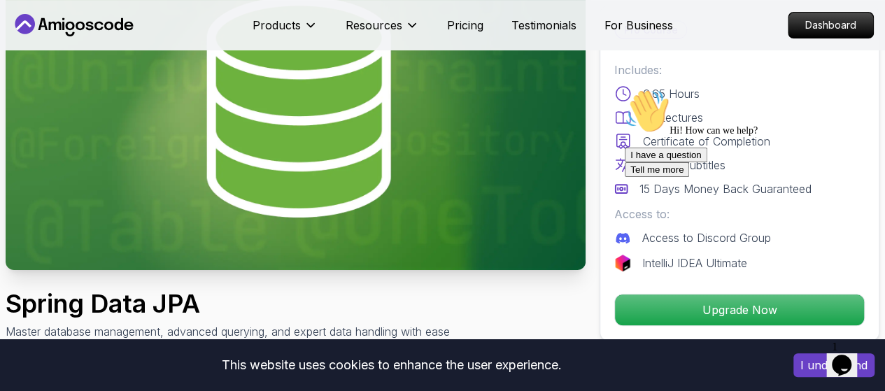
scroll to position [0, 0]
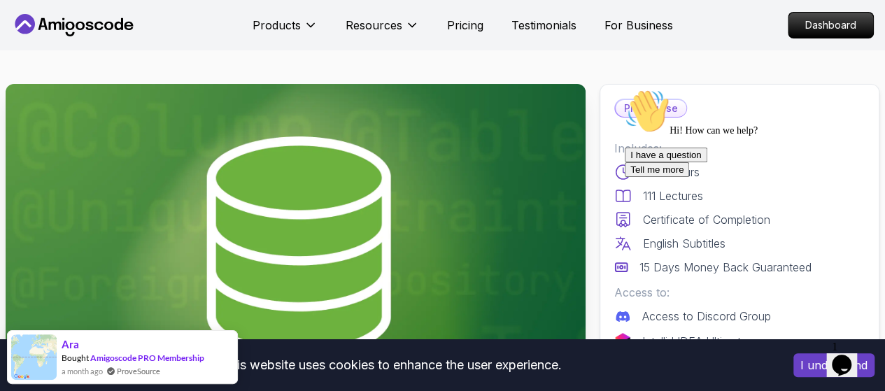
click at [851, 355] on icon "$i18n('chat', 'chat_widget')" at bounding box center [841, 365] width 20 height 21
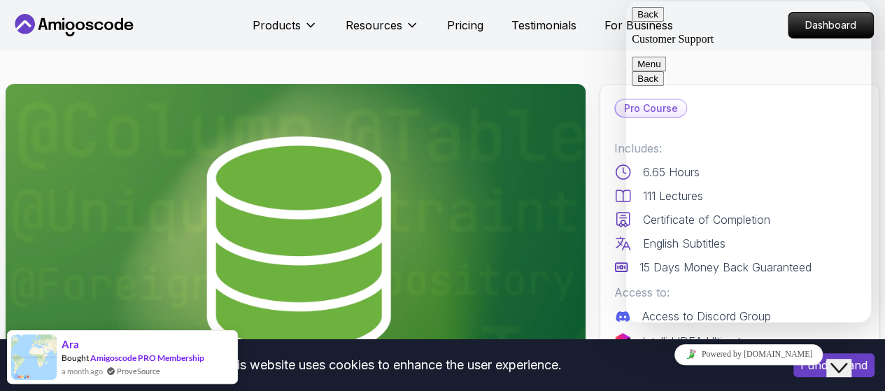
click at [844, 359] on icon "Close Chat This icon closes the chat window." at bounding box center [838, 367] width 17 height 17
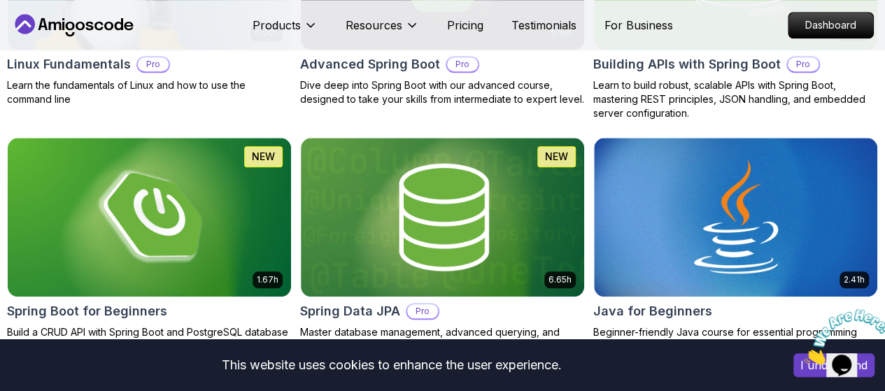
scroll to position [629, 0]
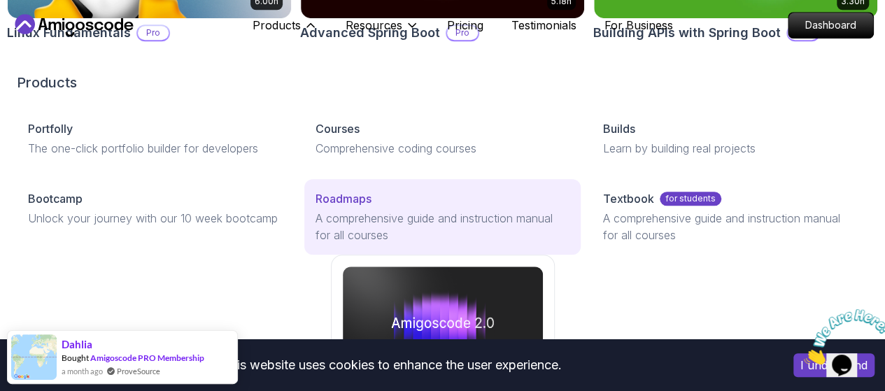
click at [315, 207] on p "Roadmaps" at bounding box center [343, 198] width 56 height 17
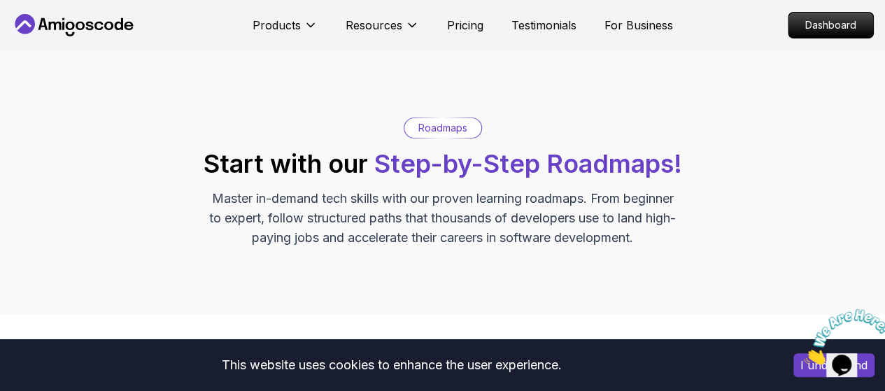
scroll to position [629, 0]
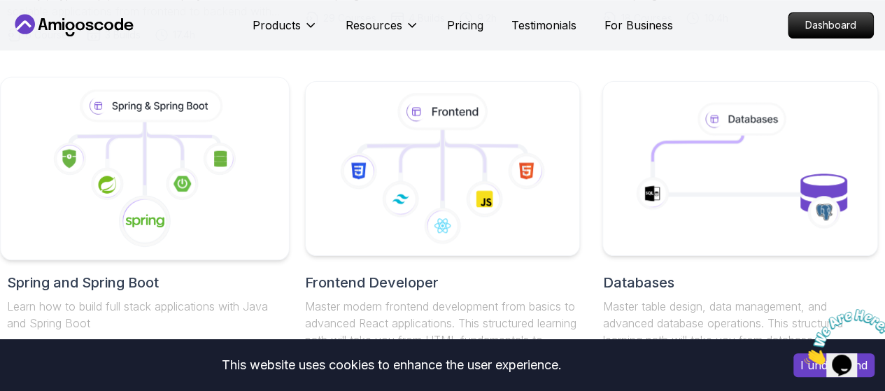
click at [172, 196] on icon at bounding box center [182, 183] width 33 height 33
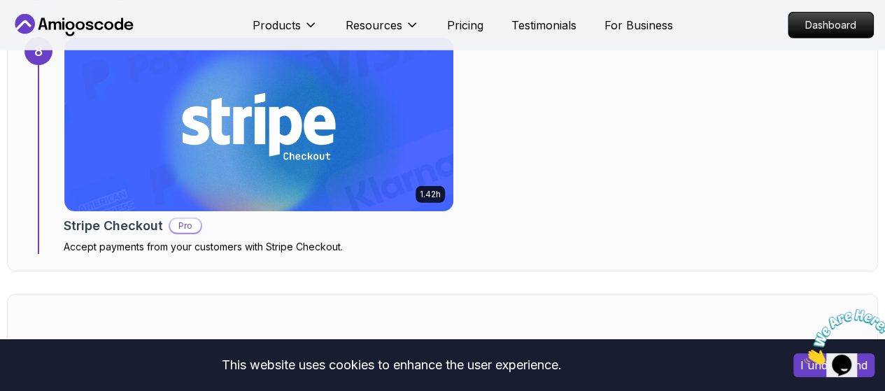
scroll to position [4406, 0]
